Goal: Communication & Community: Answer question/provide support

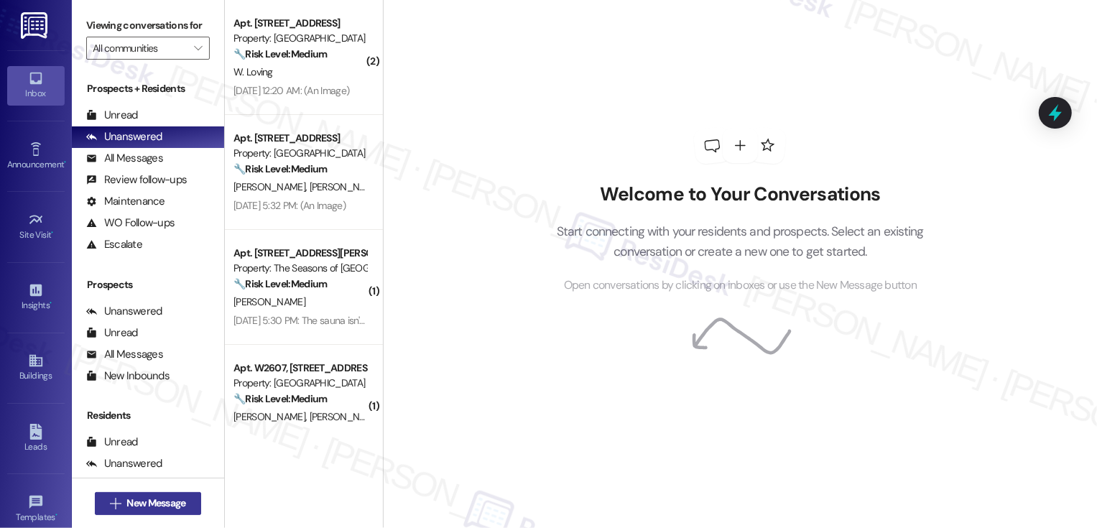
click at [170, 500] on span "New Message" at bounding box center [155, 503] width 59 height 15
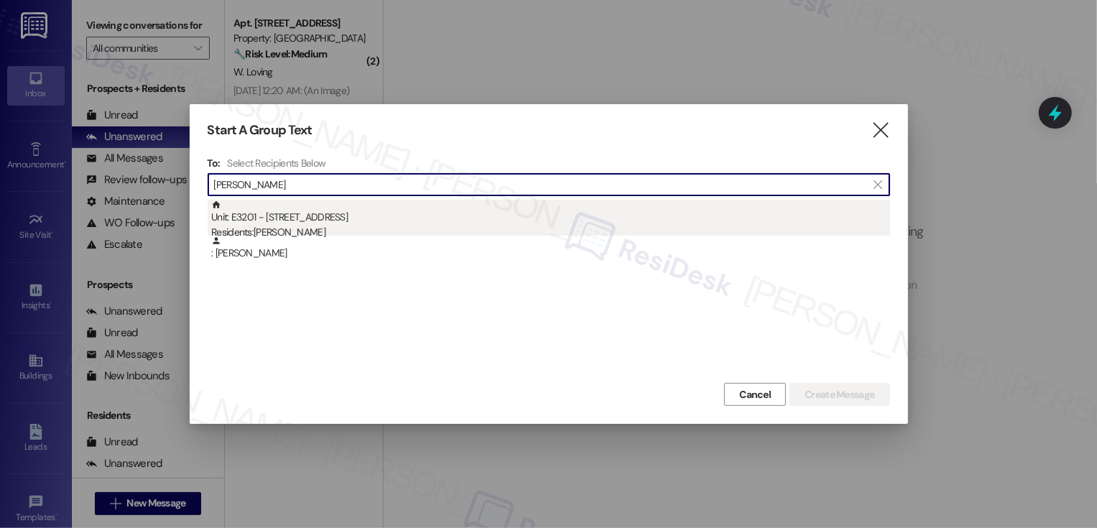
type input "[PERSON_NAME]"
click at [324, 227] on div "Residents: [PERSON_NAME]" at bounding box center [550, 232] width 679 height 15
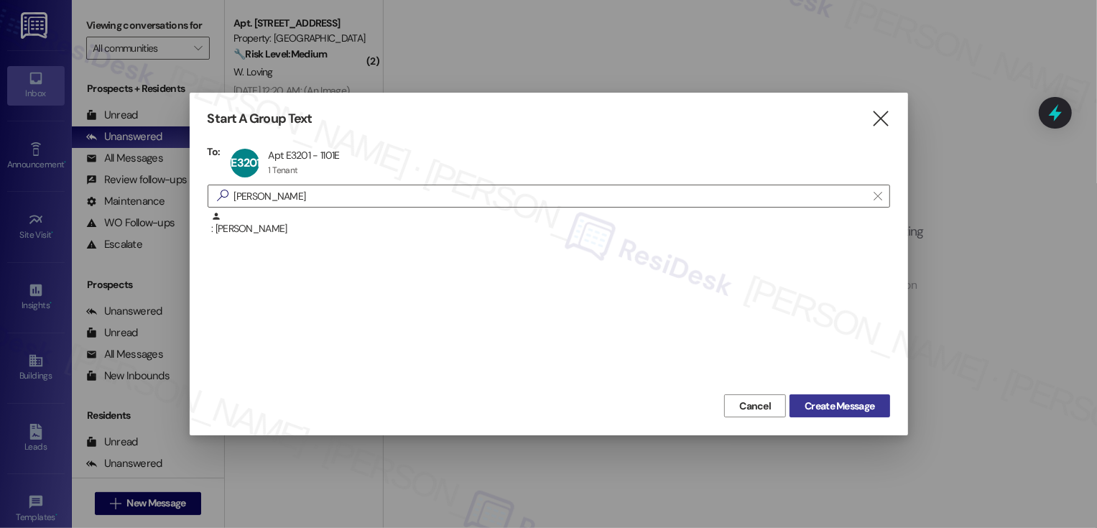
click at [842, 403] on span "Create Message" at bounding box center [839, 406] width 70 height 15
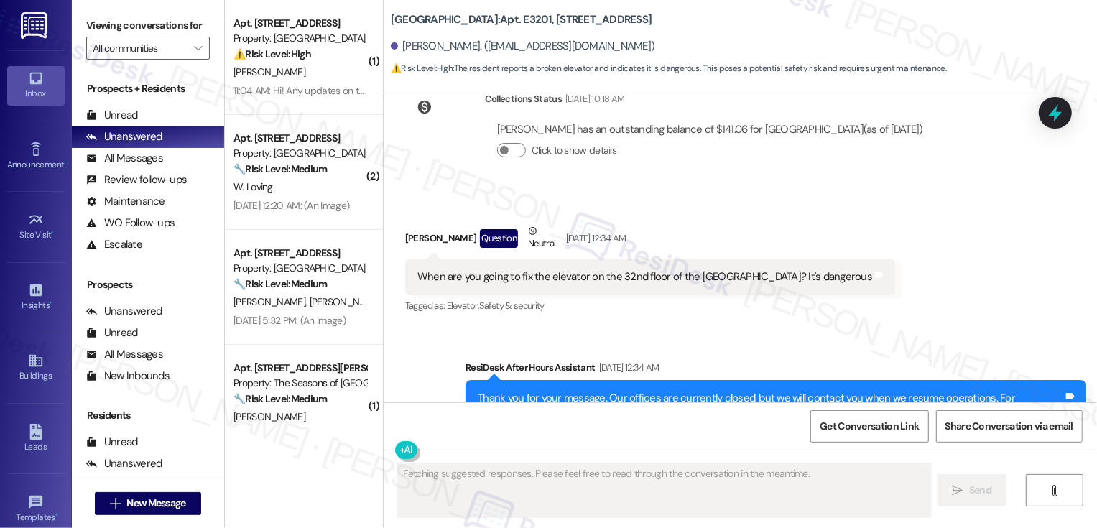
scroll to position [329, 0]
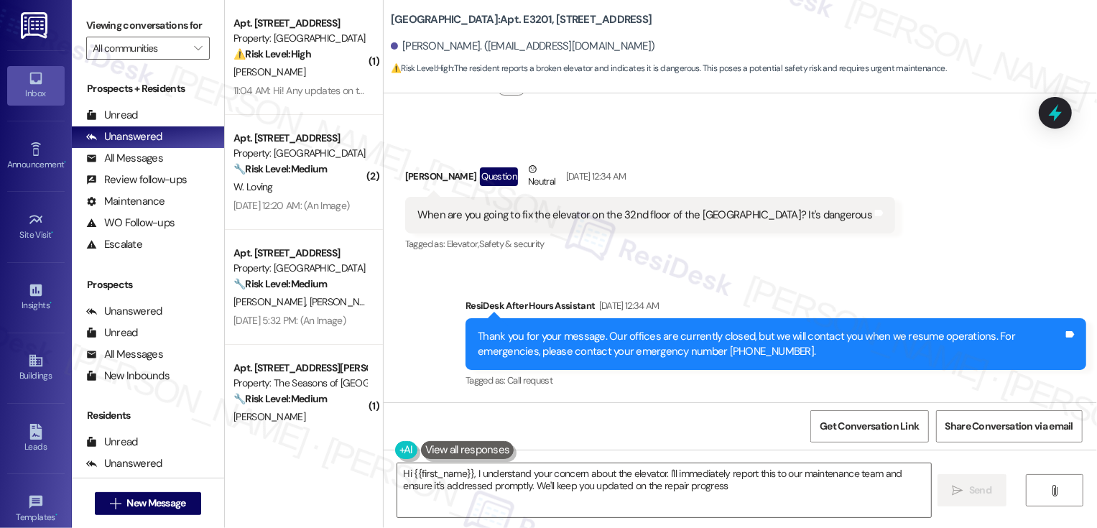
type textarea "Hi {{first_name}}, I understand your concern about the elevator. I'll immediate…"
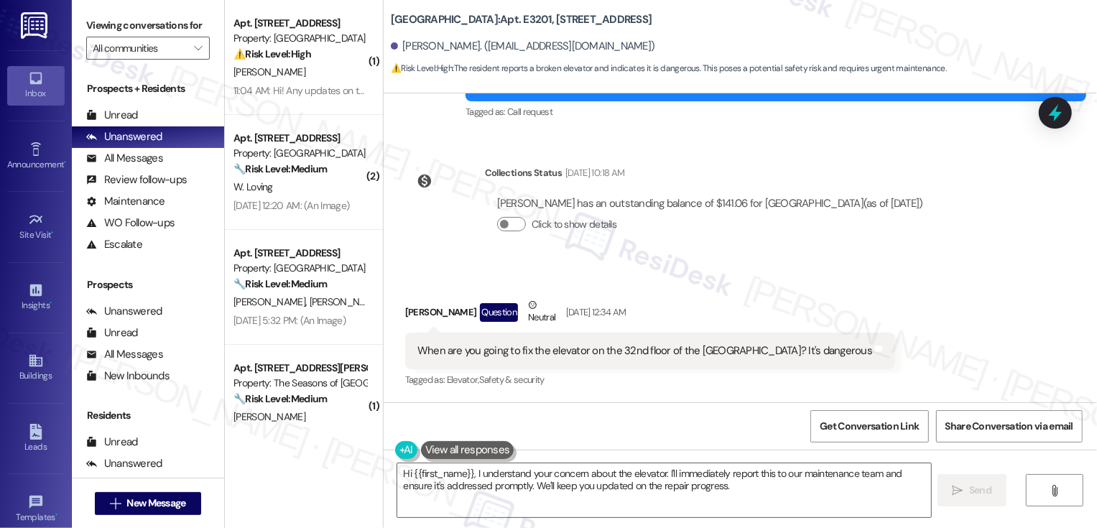
scroll to position [161, 0]
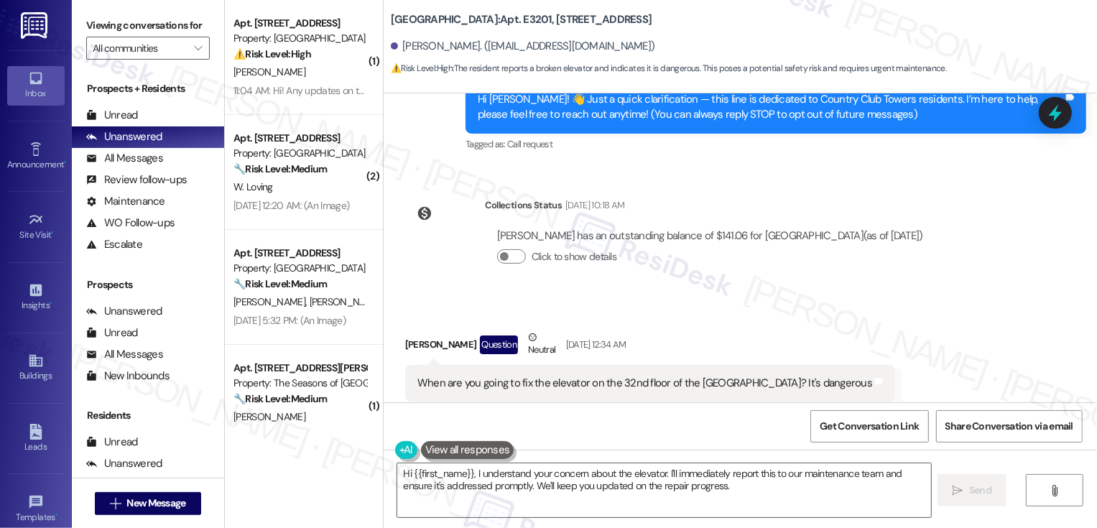
drag, startPoint x: 383, startPoint y: 19, endPoint x: 482, endPoint y: 22, distance: 98.4
click at [482, 22] on b "Country Club Towers: Apt. E3201, [STREET_ADDRESS]" at bounding box center [521, 19] width 261 height 15
copy b "[GEOGRAPHIC_DATA]"
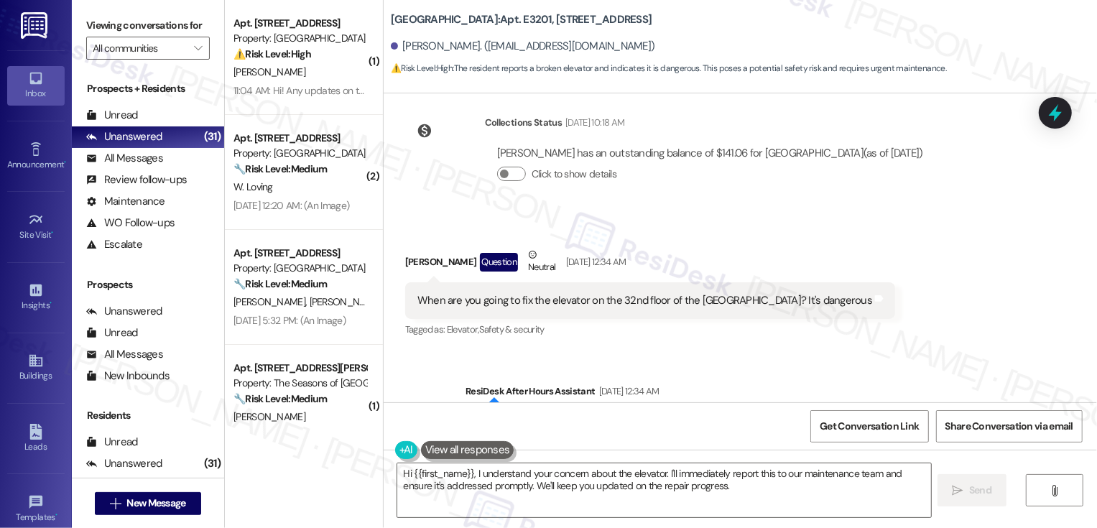
scroll to position [329, 0]
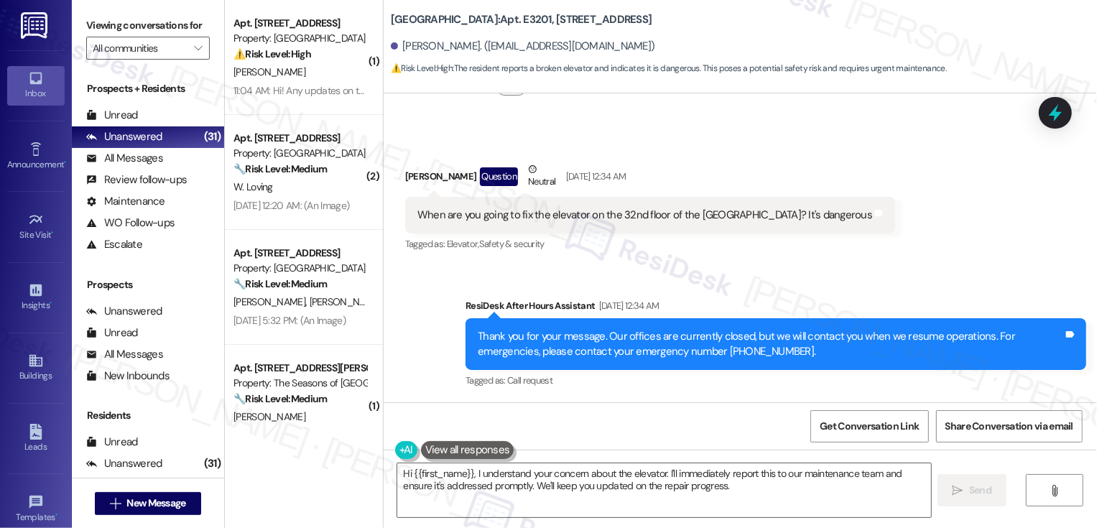
copy b "[GEOGRAPHIC_DATA]"
click at [399, 340] on div "Sent via SMS ResiDesk After Hours Assistant [DATE] 12:34 AM Thank you for your …" at bounding box center [739, 334] width 713 height 136
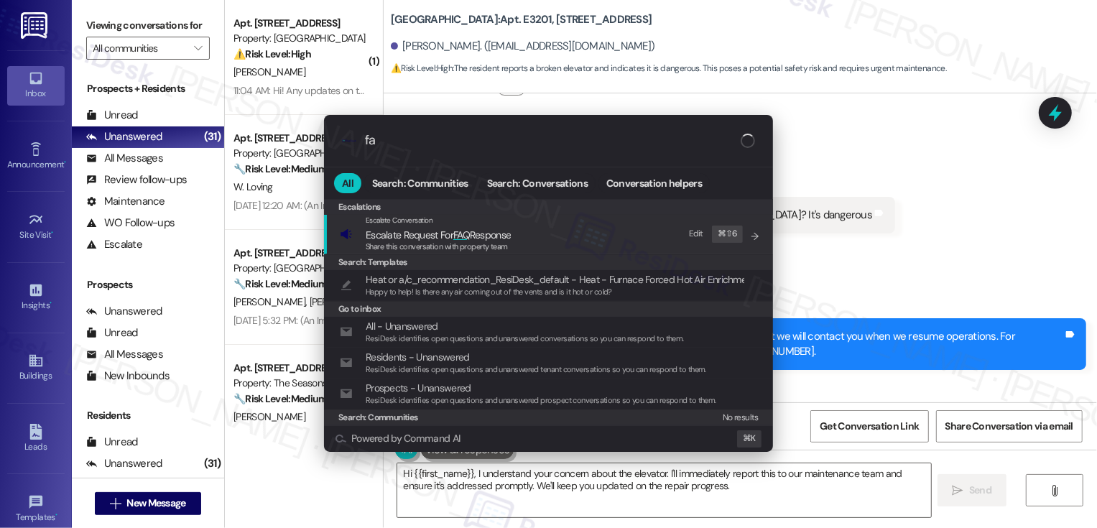
type input "faq"
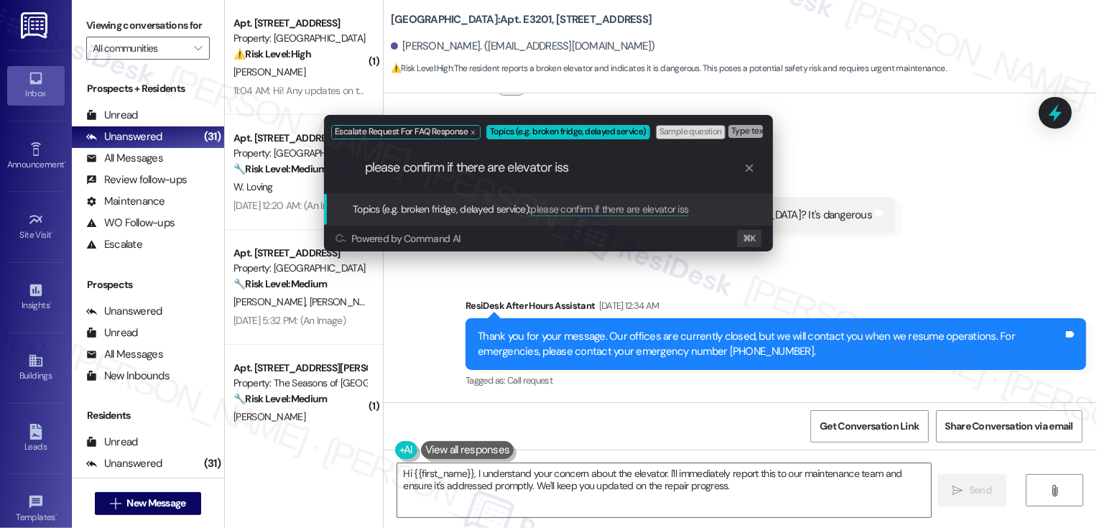
click at [867, 191] on div "Escalate Request For FAQ Response Topics (e.g. broken fridge, delayed service) …" at bounding box center [548, 264] width 1097 height 528
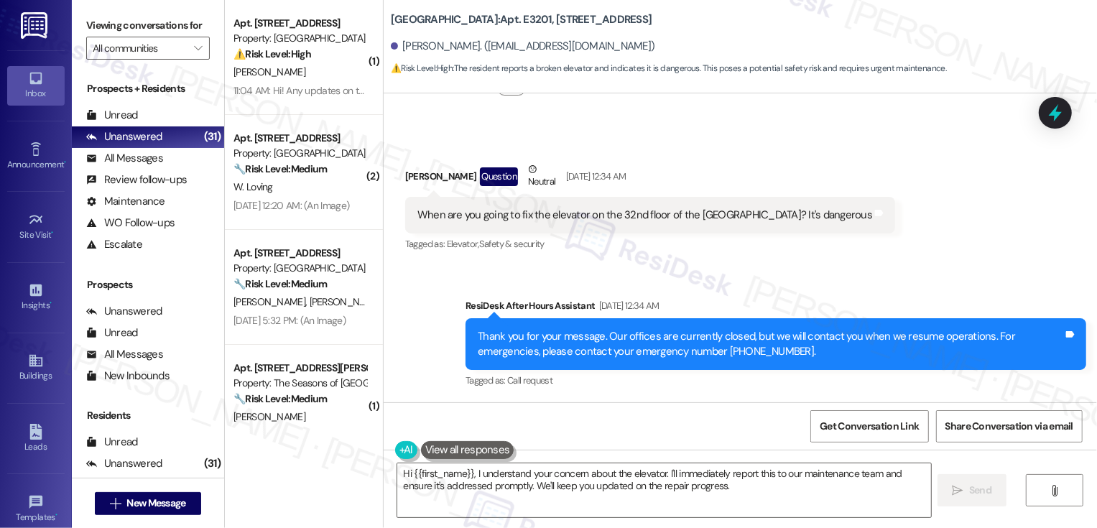
click at [898, 217] on div "Received via SMS [PERSON_NAME] Question Neutral [DATE] 12:34 AM When are you go…" at bounding box center [739, 197] width 713 height 136
copy div "32nd floor of the [GEOGRAPHIC_DATA]"
drag, startPoint x: 609, startPoint y: 214, endPoint x: 735, endPoint y: 220, distance: 126.5
click at [735, 220] on div "When are you going to fix the elevator on the 32nd floor of the [GEOGRAPHIC_DAT…" at bounding box center [644, 215] width 455 height 15
click at [875, 230] on div "Received via SMS [PERSON_NAME] Question Neutral [DATE] 12:34 AM When are you go…" at bounding box center [739, 197] width 713 height 136
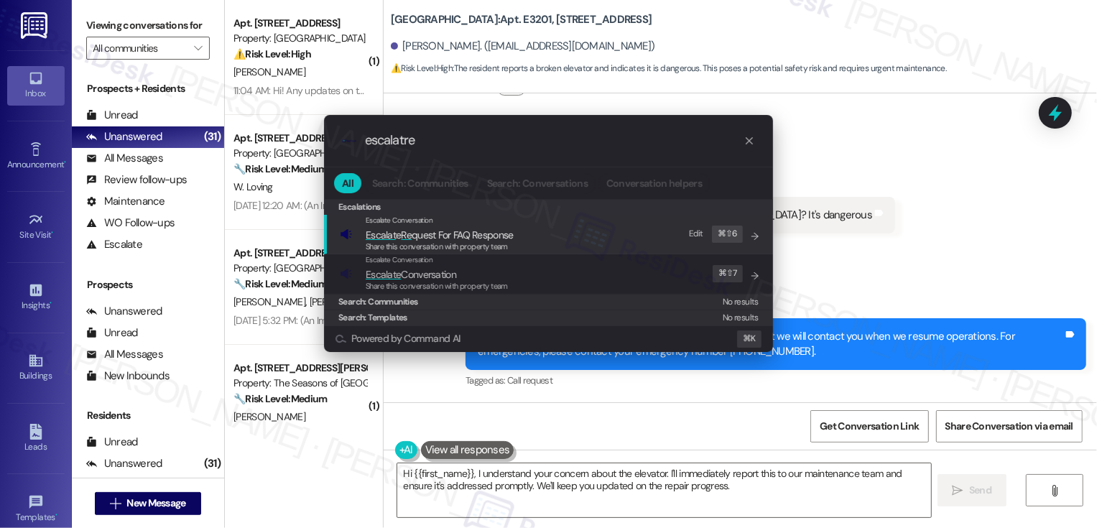
type input "escalatre"
click at [501, 236] on span "Escalat e Re quest For FAQ Response" at bounding box center [440, 234] width 148 height 13
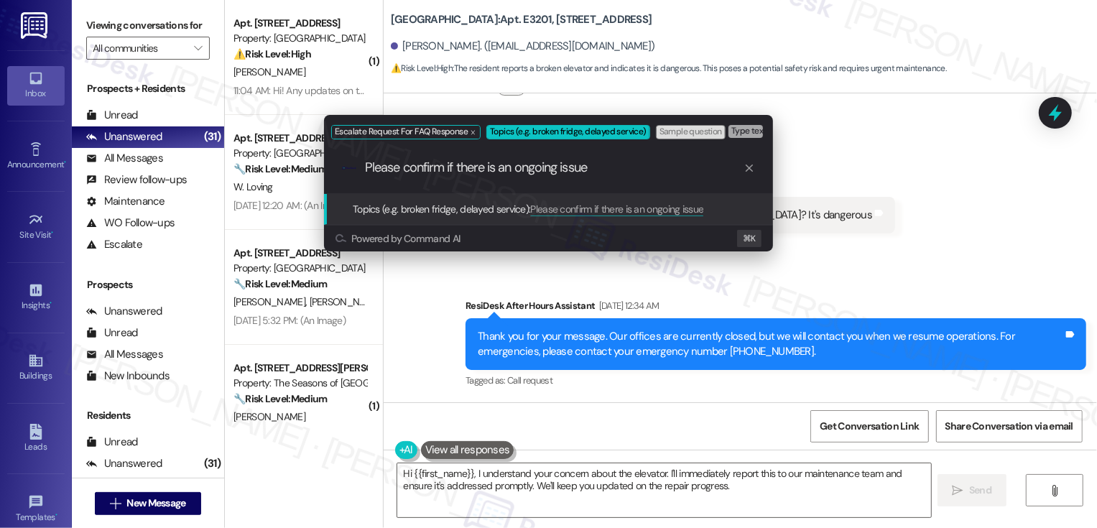
paste input "32nd floor of the [GEOGRAPHIC_DATA]"
click at [588, 164] on input "Please confirm if there is an ongoing issue 32nd floor of the east tower" at bounding box center [554, 167] width 378 height 15
type input "Please confirm if there is an ongoing issue with the elevator on the 32nd floor…"
drag, startPoint x: 690, startPoint y: 168, endPoint x: 834, endPoint y: 183, distance: 145.1
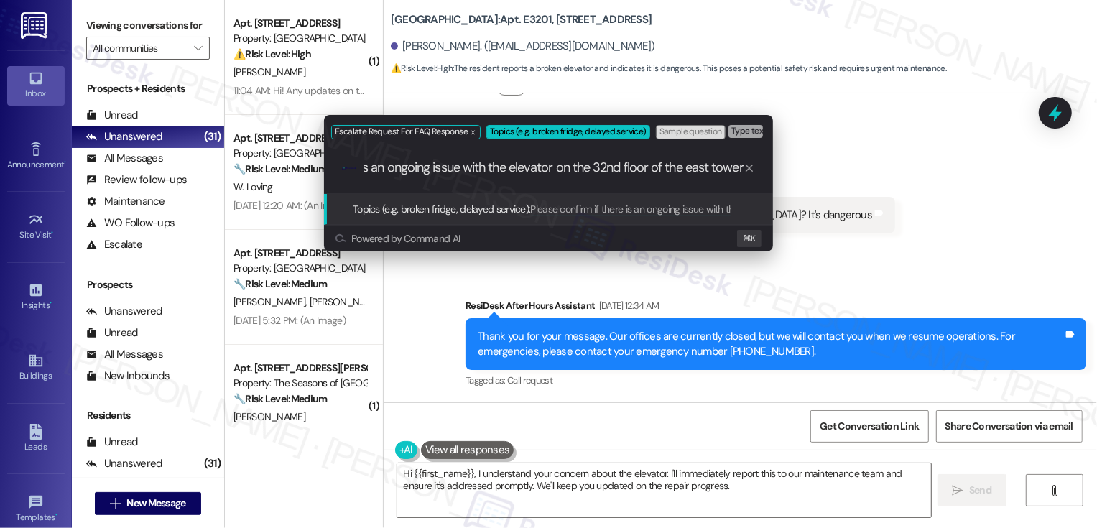
click at [834, 183] on div "Escalate Request For FAQ Response Topics (e.g. broken fridge, delayed service) …" at bounding box center [548, 264] width 1097 height 528
click at [703, 166] on input "Please confirm if there is an ongoing issue with the elevator on the 32nd floor…" at bounding box center [554, 167] width 378 height 15
click at [738, 164] on input "Please confirm if there is an ongoing issue with the elevator on the 32nd floor…" at bounding box center [554, 167] width 378 height 15
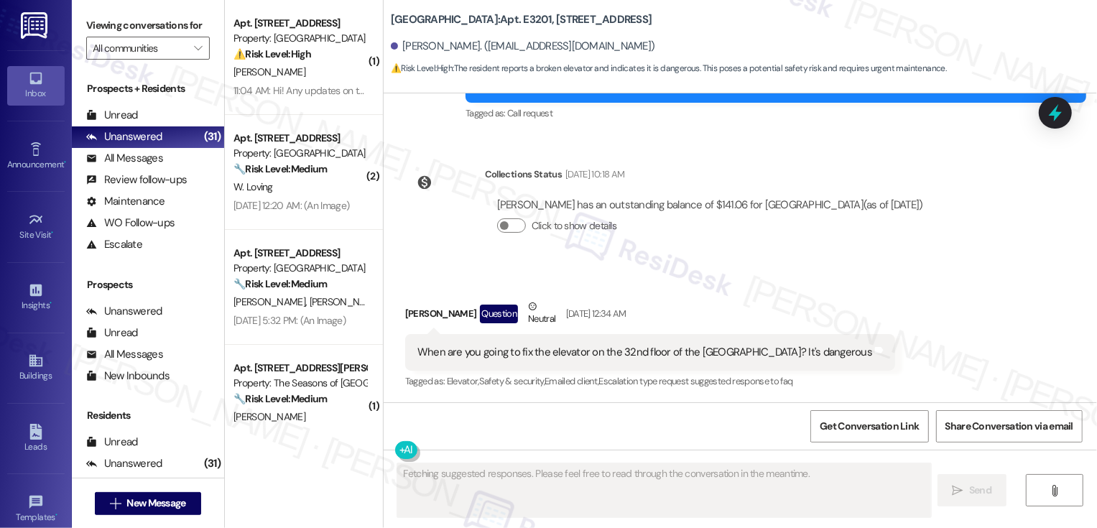
scroll to position [329, 0]
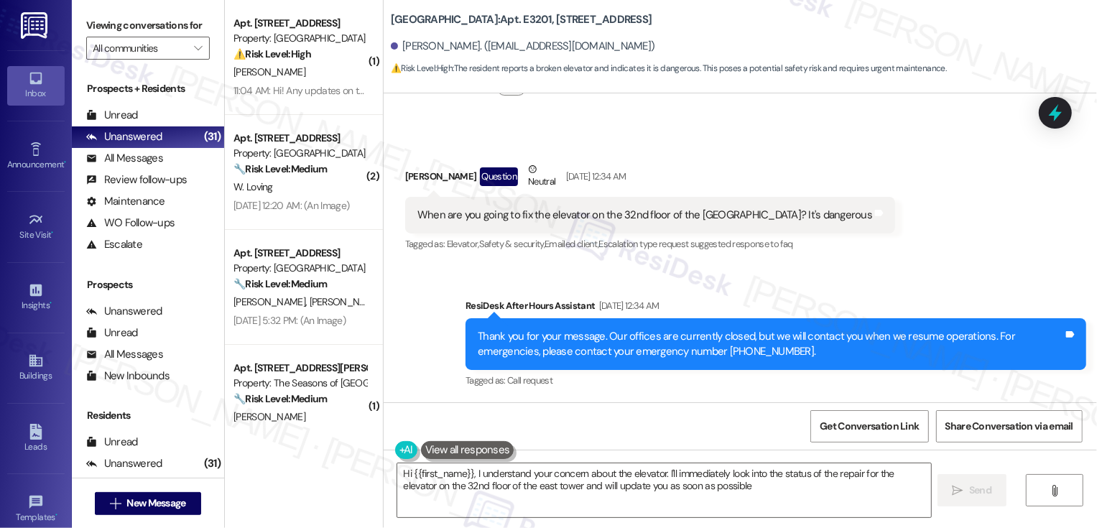
type textarea "Hi {{first_name}}, I understand your concern about the elevator. I'll immediate…"
